Goal: Communication & Community: Answer question/provide support

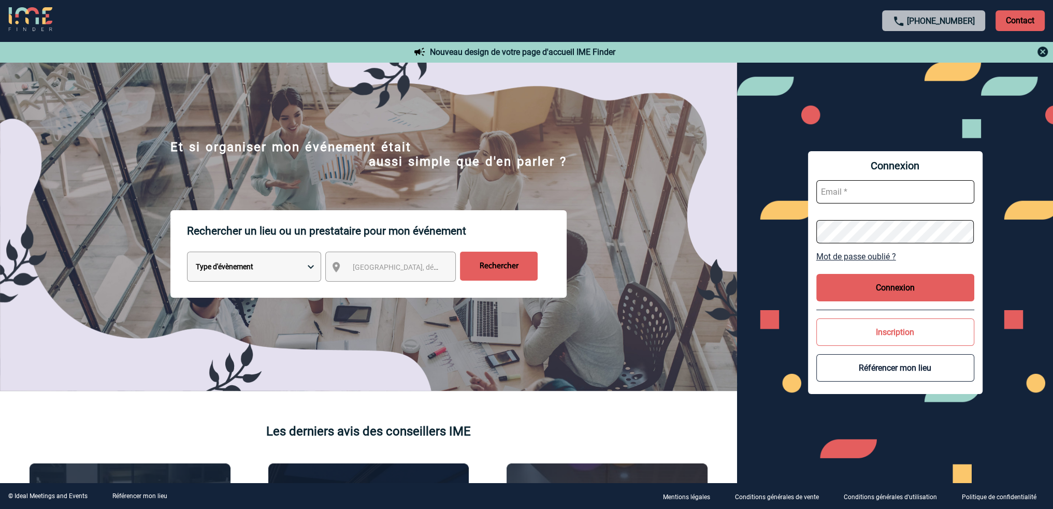
type input "roxane.mazet@capgemini.com"
click at [909, 283] on button "Connexion" at bounding box center [895, 287] width 158 height 27
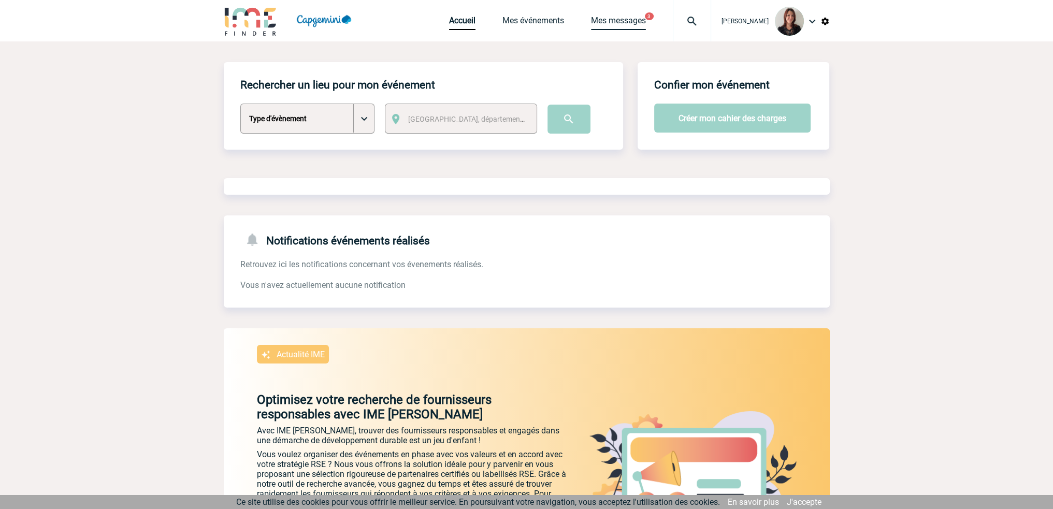
click at [634, 22] on link "Mes messages" at bounding box center [618, 23] width 55 height 14
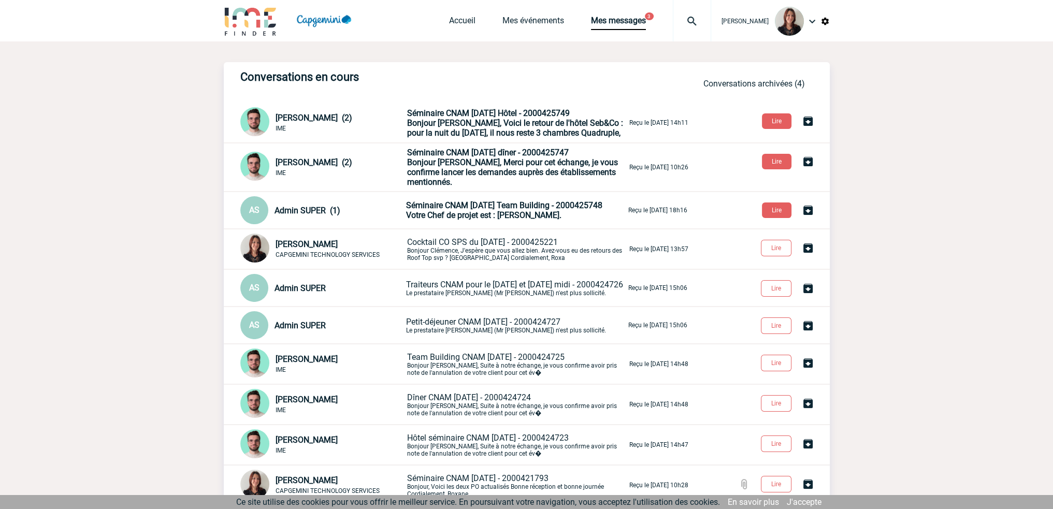
click at [526, 126] on span "Bonjour [PERSON_NAME], Voici le retour de l'hôtel Seb&Co : pour la nuit du [DAT…" at bounding box center [515, 128] width 216 height 20
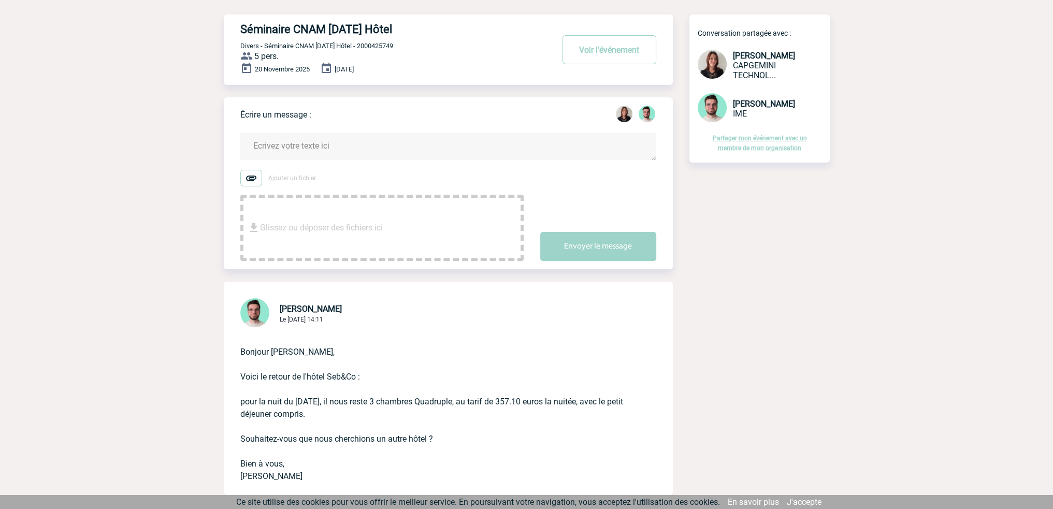
scroll to position [104, 0]
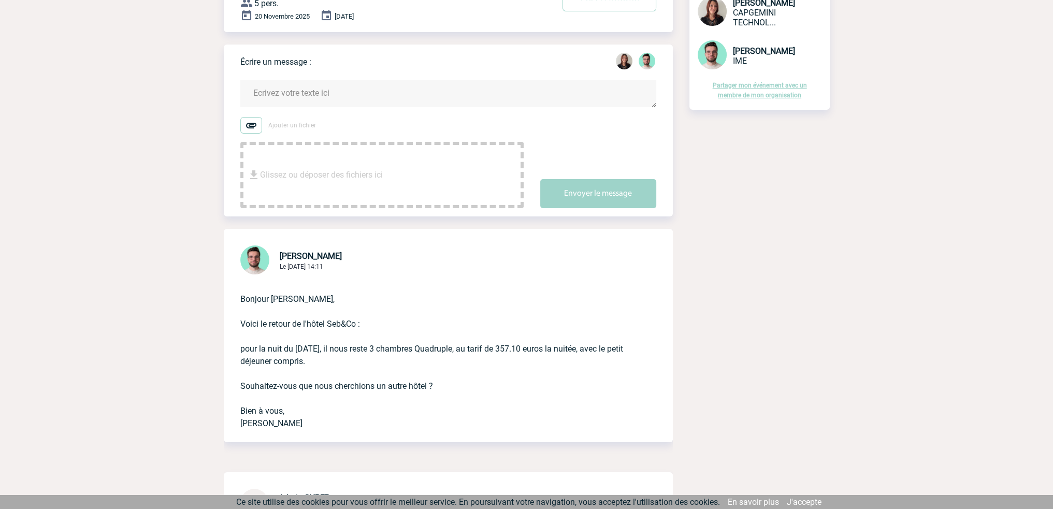
click at [330, 92] on textarea at bounding box center [448, 93] width 416 height 27
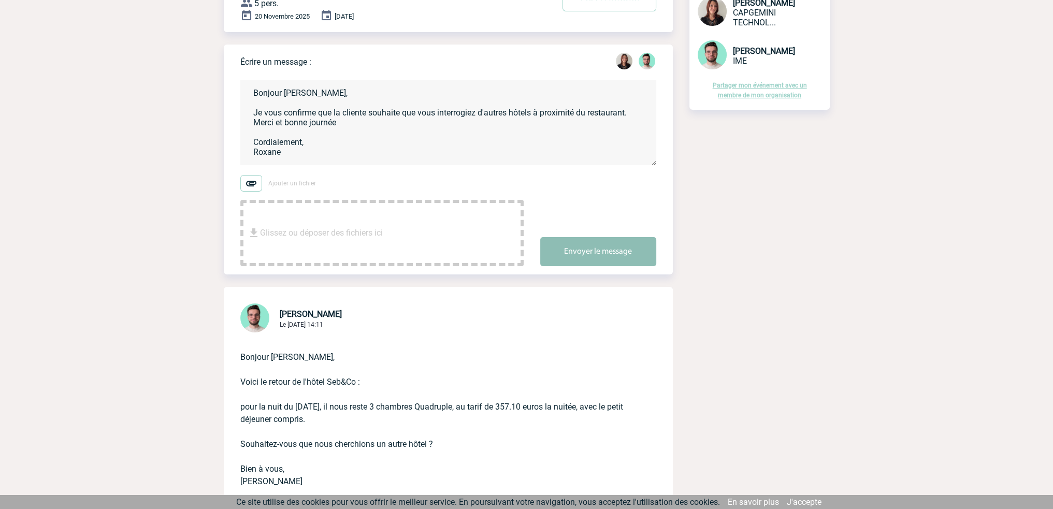
type textarea "Bonjour Benjamin, Je vous confirme que la cliente souhaite que vous interrogiez…"
click at [554, 243] on button "Envoyer le message" at bounding box center [598, 251] width 116 height 29
